Goal: Information Seeking & Learning: Learn about a topic

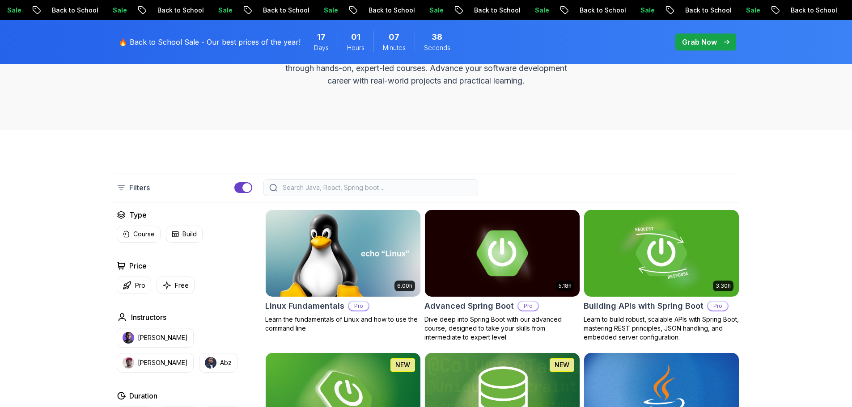
scroll to position [280, 0]
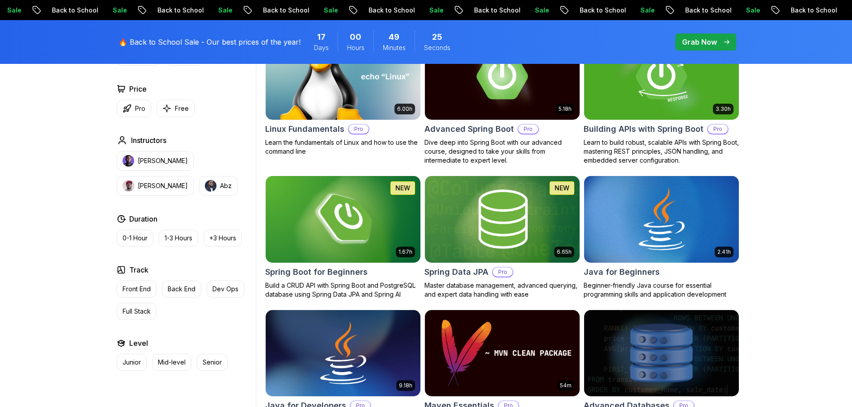
scroll to position [300, 0]
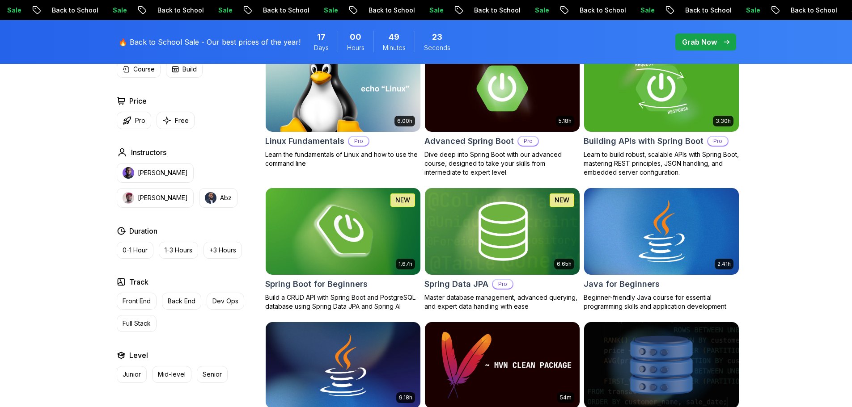
click at [349, 265] on img at bounding box center [343, 231] width 162 height 91
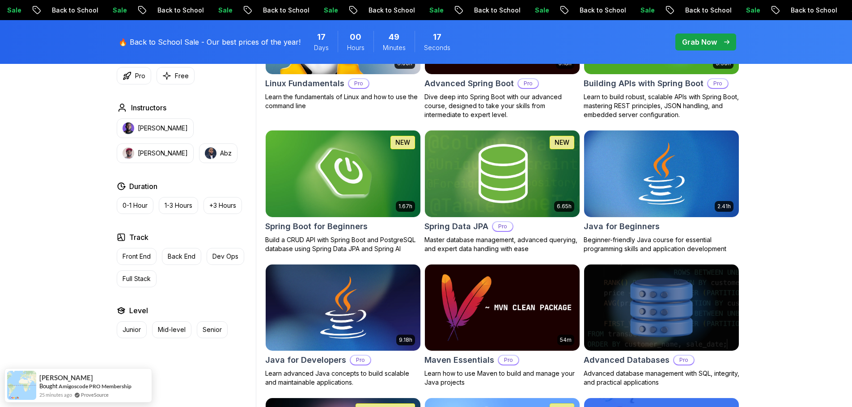
scroll to position [357, 0]
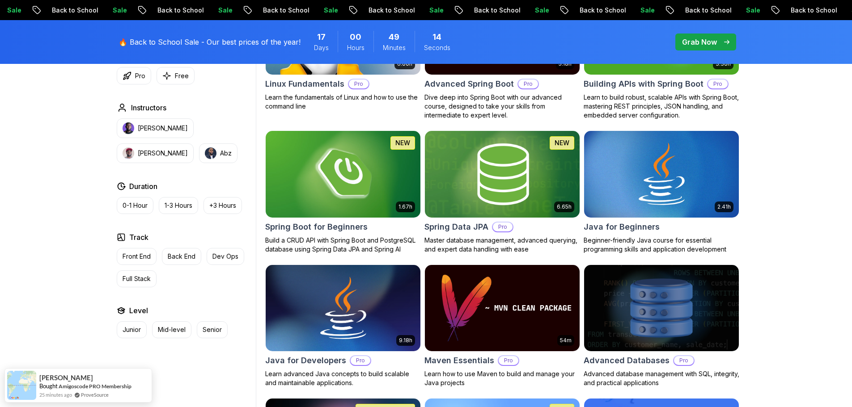
click at [531, 192] on img at bounding box center [502, 174] width 162 height 91
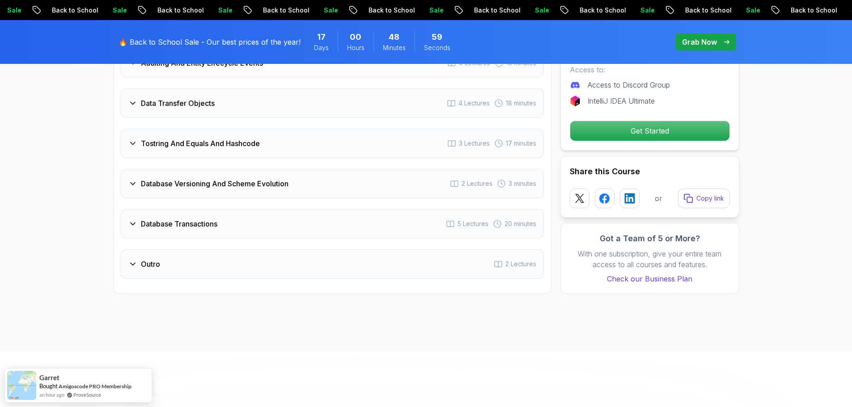
scroll to position [1861, 0]
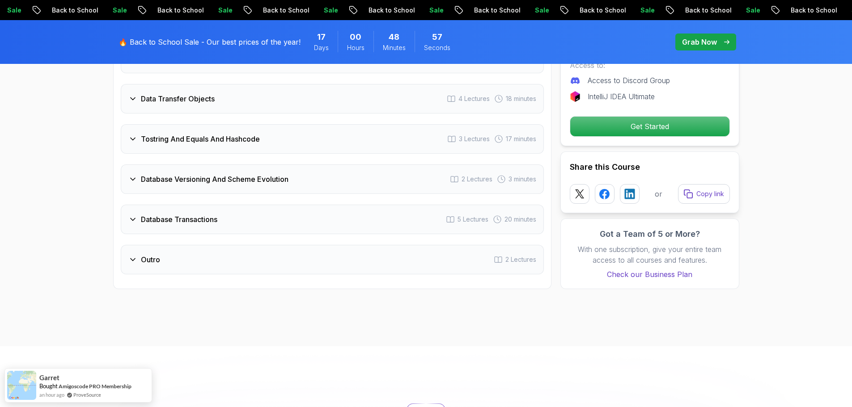
click at [217, 246] on div "Outro 2 Lectures" at bounding box center [332, 260] width 423 height 30
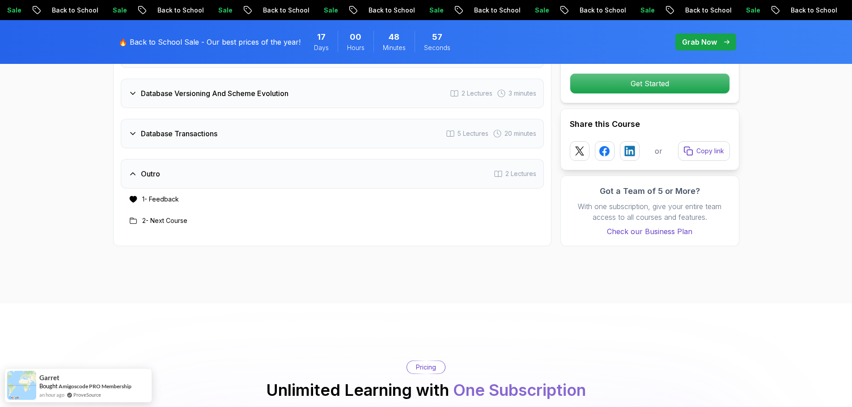
scroll to position [1775, 0]
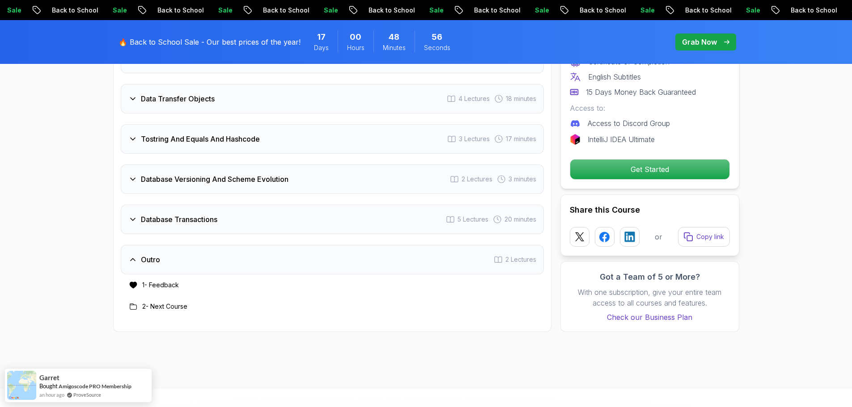
click at [212, 214] on h3 "Database Transactions" at bounding box center [179, 219] width 76 height 11
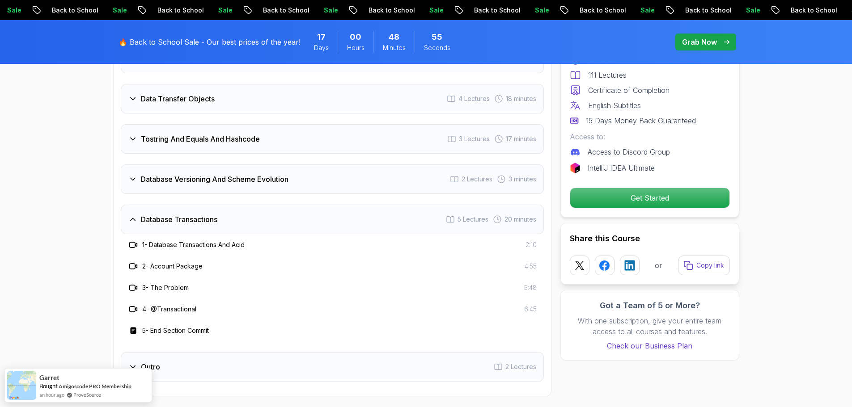
click at [212, 214] on h3 "Database Transactions" at bounding box center [179, 219] width 76 height 11
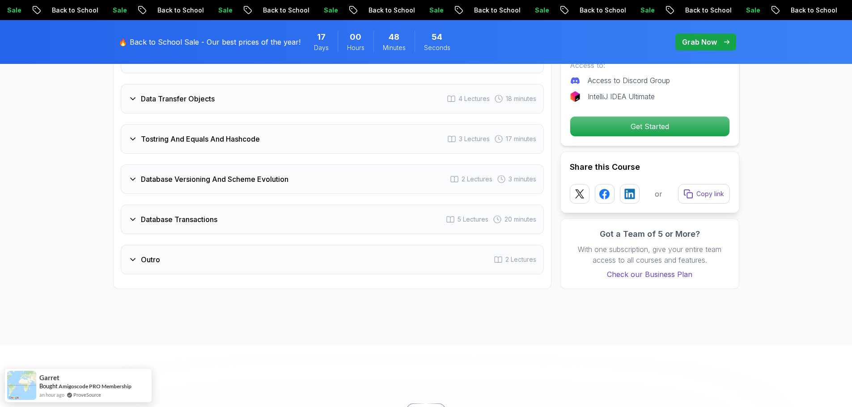
click at [224, 174] on h3 "Database Versioning And Scheme Evolution" at bounding box center [215, 179] width 148 height 11
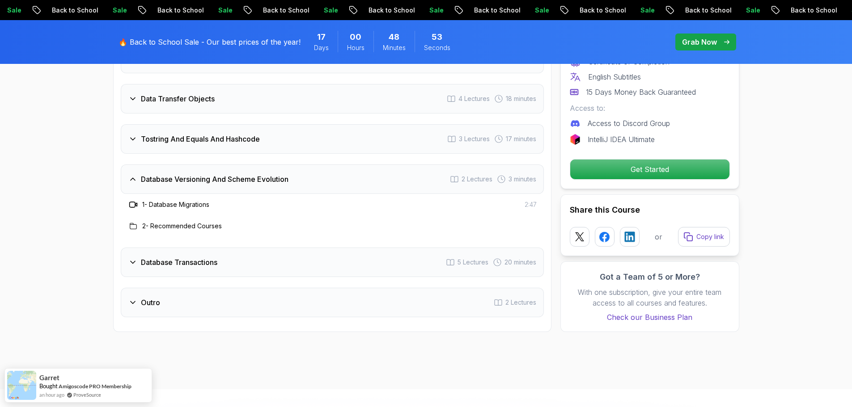
click at [224, 174] on h3 "Database Versioning And Scheme Evolution" at bounding box center [215, 179] width 148 height 11
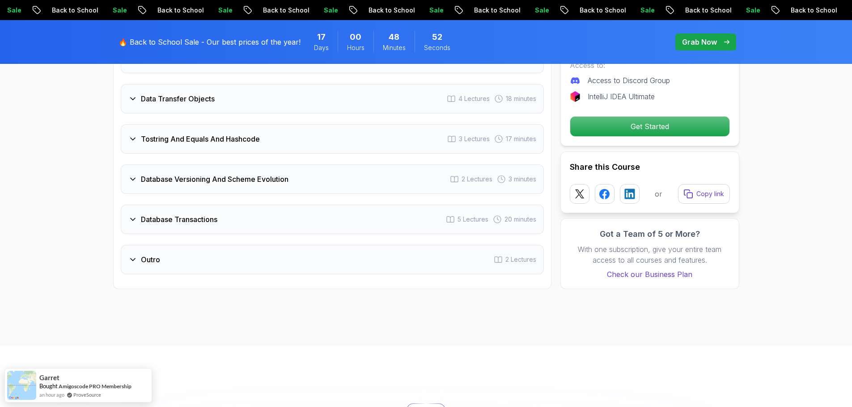
click at [228, 135] on div "Tostring And Equals And Hashcode 3 Lectures 17 minutes" at bounding box center [332, 139] width 423 height 30
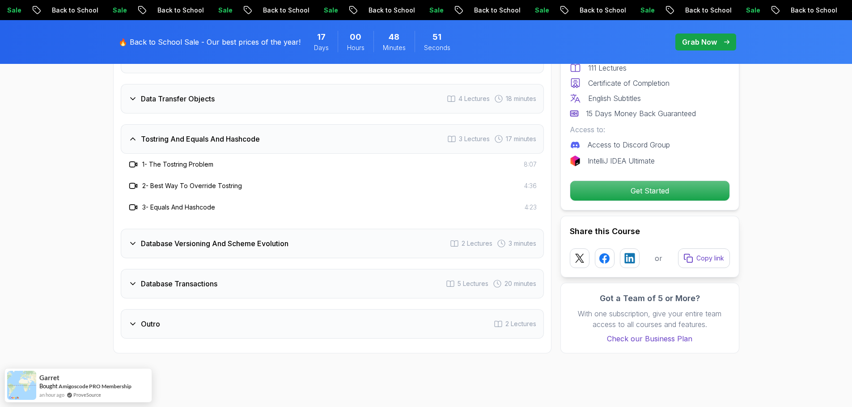
click at [228, 135] on div "Tostring And Equals And Hashcode 3 Lectures 17 minutes" at bounding box center [332, 139] width 423 height 30
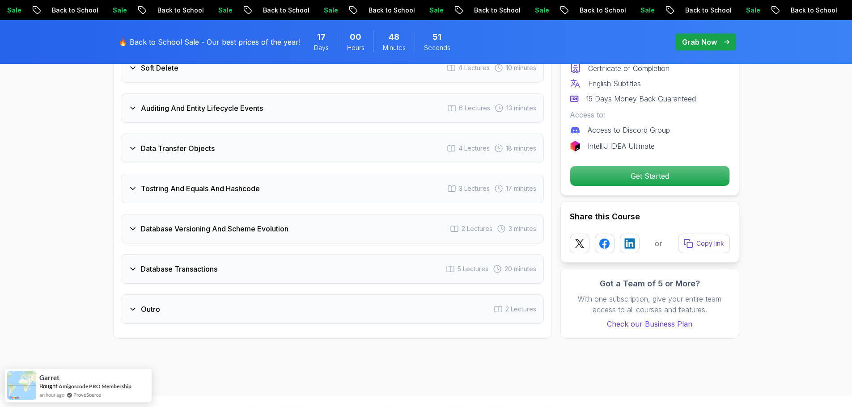
scroll to position [1724, 0]
click at [201, 146] on div "Data Transfer Objects 4 Lectures 18 minutes" at bounding box center [332, 150] width 423 height 30
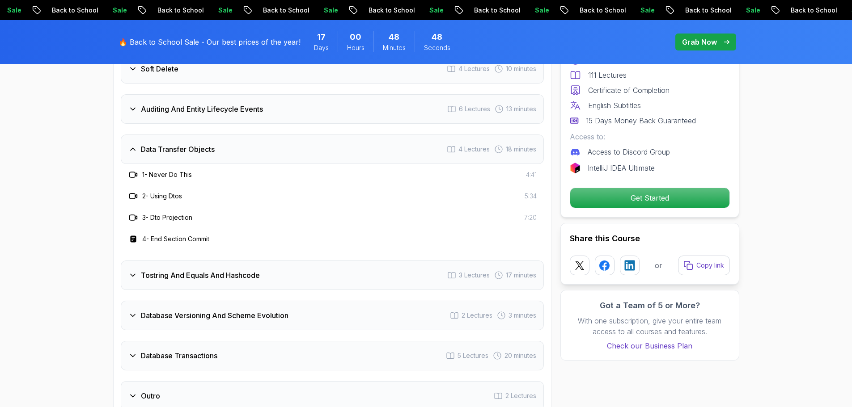
click at [205, 144] on h3 "Data Transfer Objects" at bounding box center [178, 149] width 74 height 11
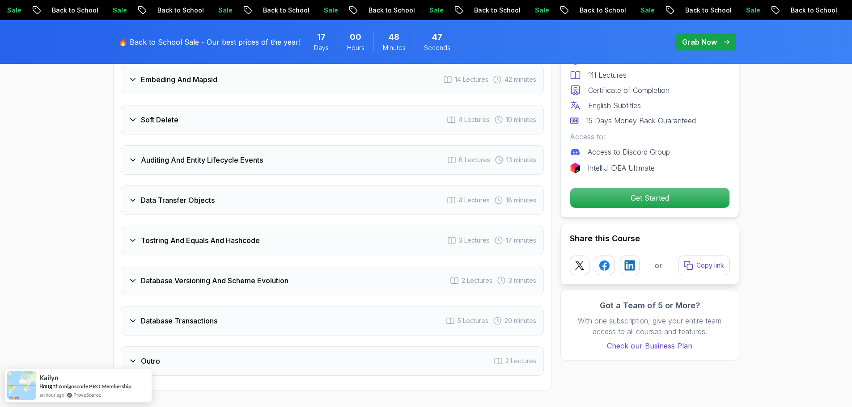
scroll to position [1671, 0]
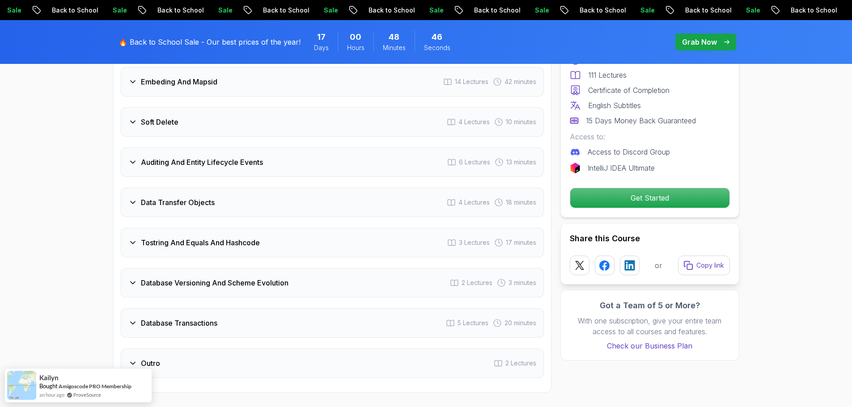
click at [196, 157] on div "Auditing And Entity Lifecycle Events 6 Lectures 13 minutes" at bounding box center [332, 163] width 423 height 30
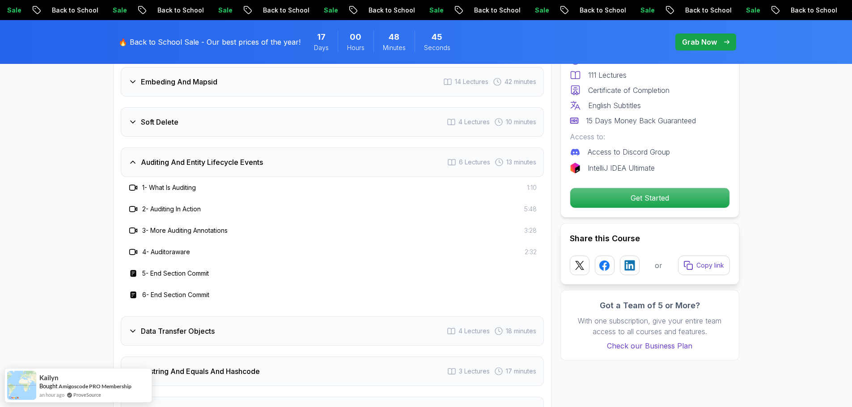
click at [196, 157] on div "Auditing And Entity Lifecycle Events 6 Lectures 13 minutes" at bounding box center [332, 163] width 423 height 30
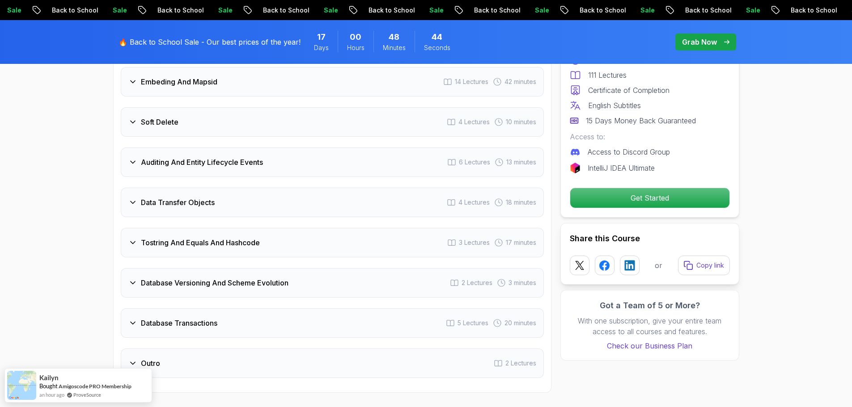
click at [162, 117] on h3 "Soft Delete" at bounding box center [160, 122] width 38 height 11
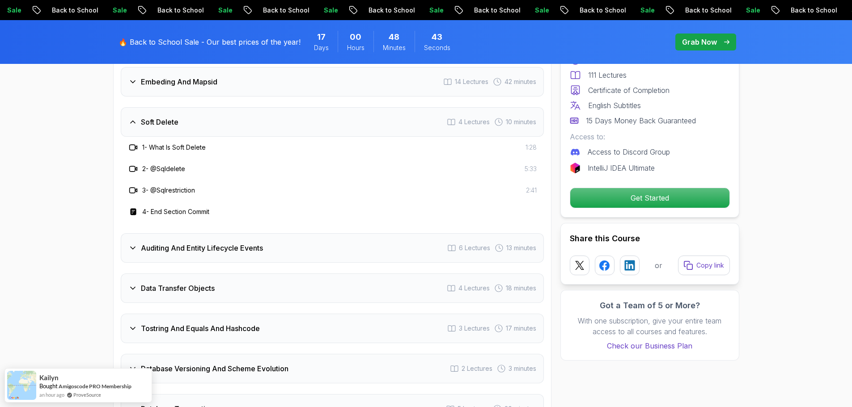
click at [162, 117] on h3 "Soft Delete" at bounding box center [160, 122] width 38 height 11
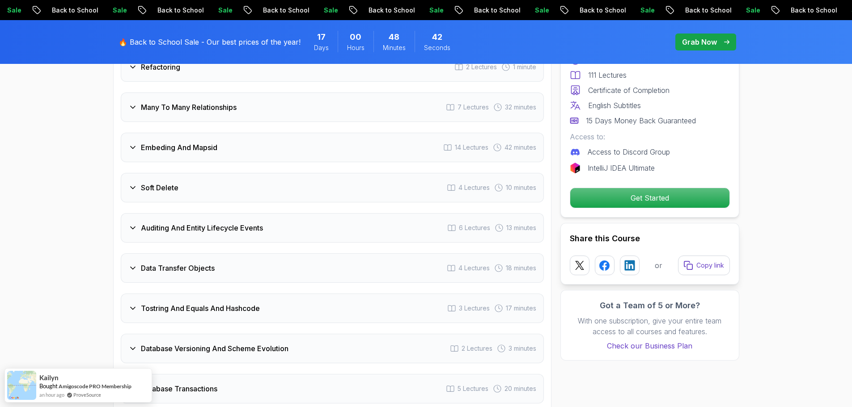
scroll to position [1601, 0]
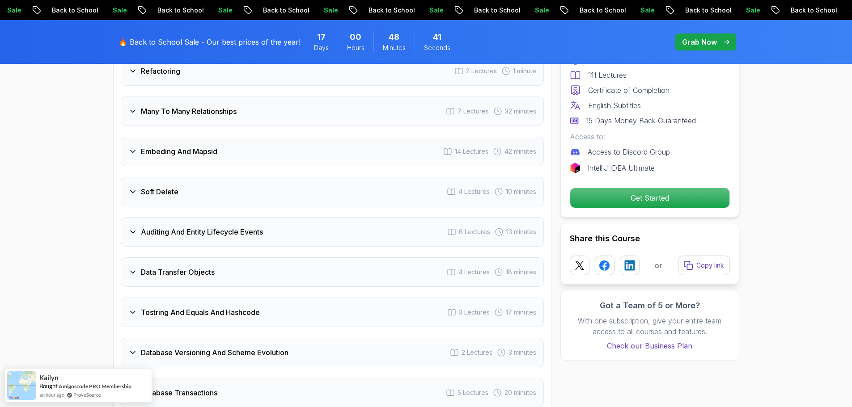
click at [183, 146] on h3 "Embeding And Mapsid" at bounding box center [179, 151] width 76 height 11
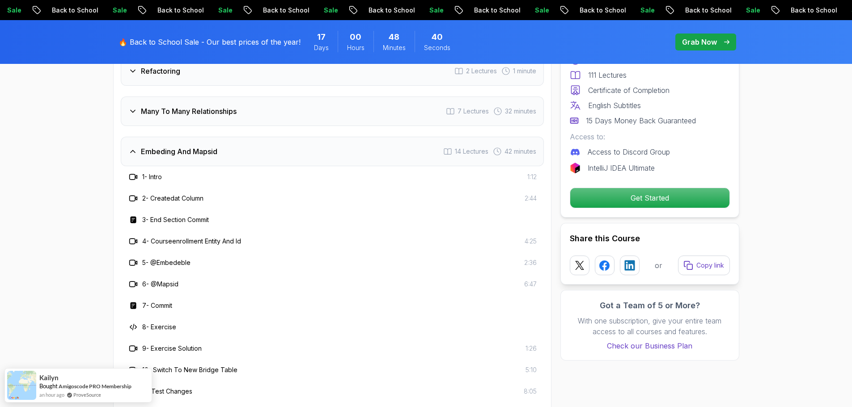
click at [183, 146] on h3 "Embeding And Mapsid" at bounding box center [179, 151] width 76 height 11
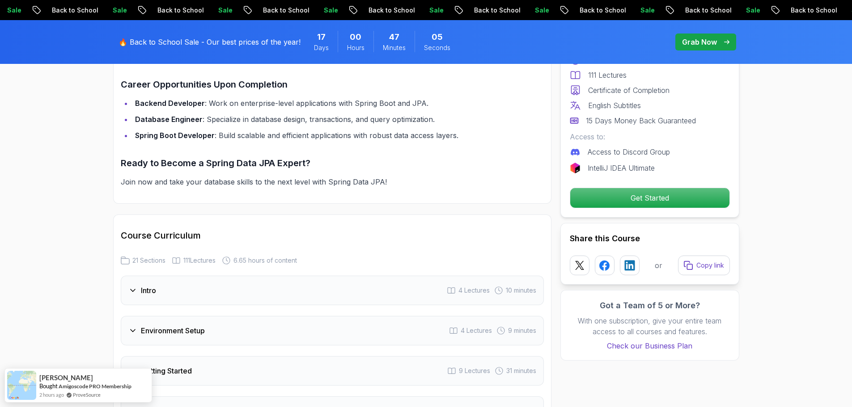
scroll to position [1002, 0]
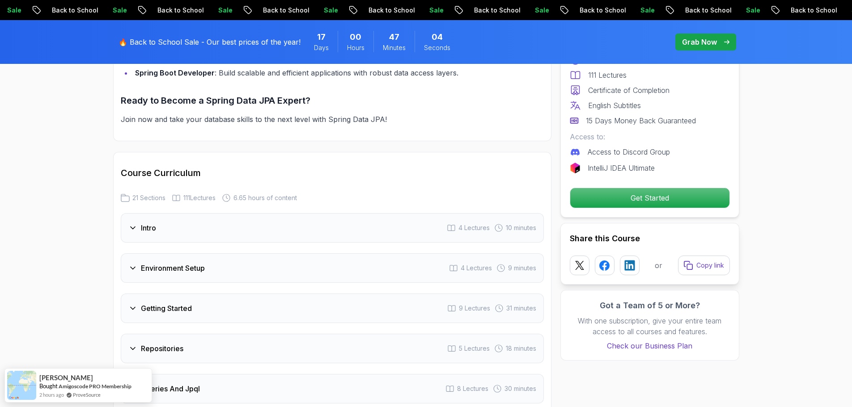
click at [284, 215] on div "Intro 4 Lectures 10 minutes" at bounding box center [332, 228] width 423 height 30
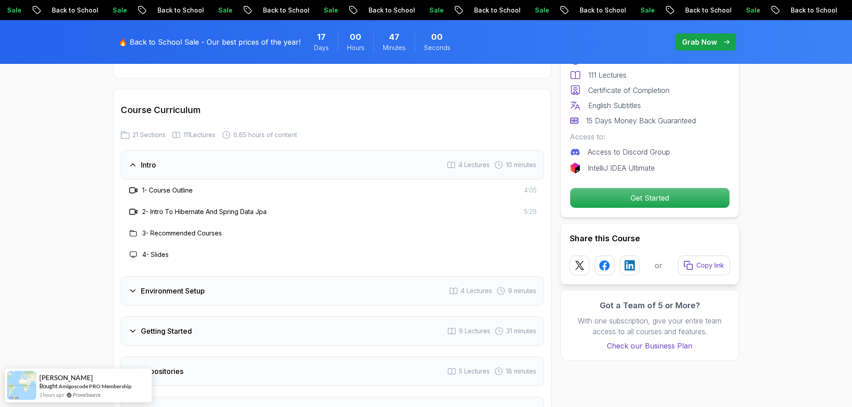
scroll to position [1065, 0]
click at [271, 276] on div "Environment Setup 4 Lectures 9 minutes" at bounding box center [332, 291] width 423 height 30
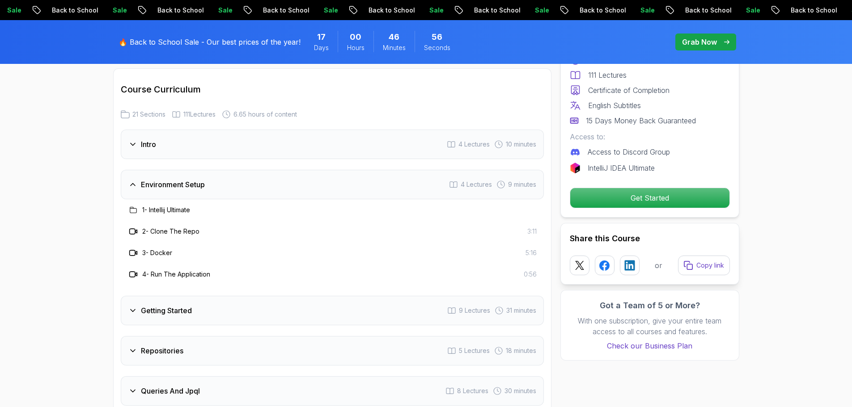
scroll to position [1132, 0]
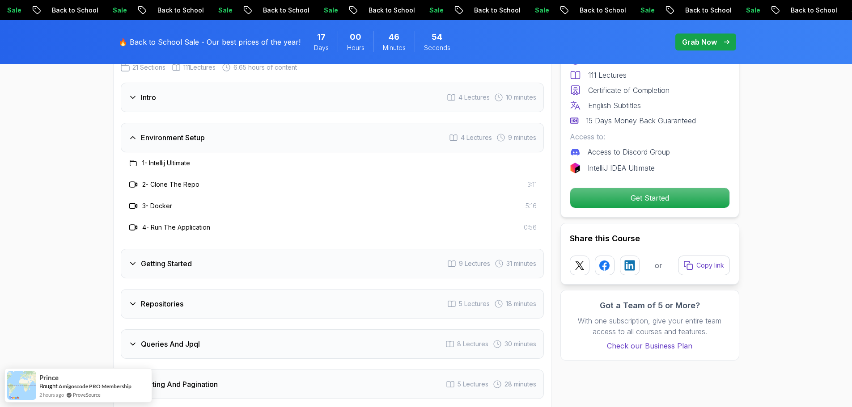
click at [229, 249] on div "Getting Started 9 Lectures 31 minutes" at bounding box center [332, 264] width 423 height 30
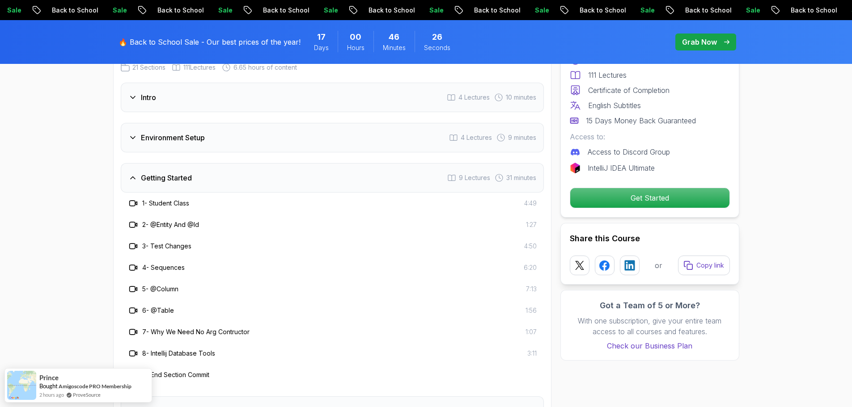
click at [220, 129] on div "Environment Setup 4 Lectures 9 minutes" at bounding box center [332, 138] width 423 height 30
